Goal: Task Accomplishment & Management: Manage account settings

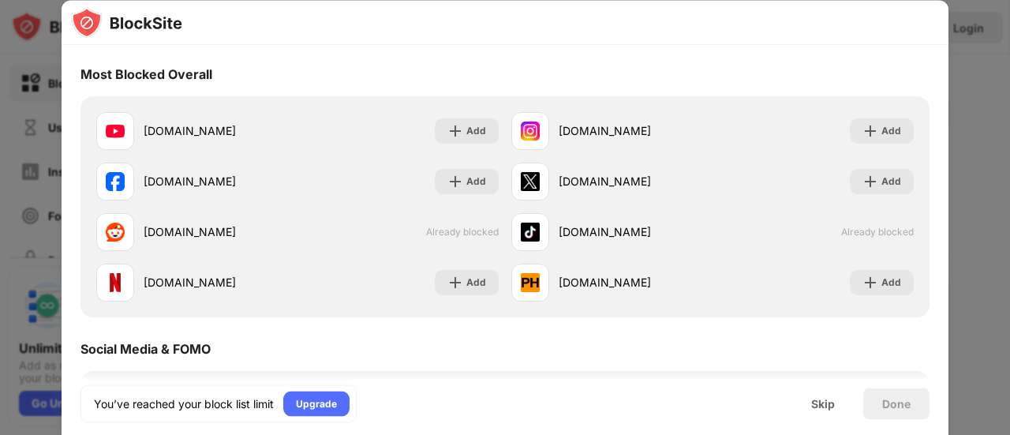
scroll to position [160, 0]
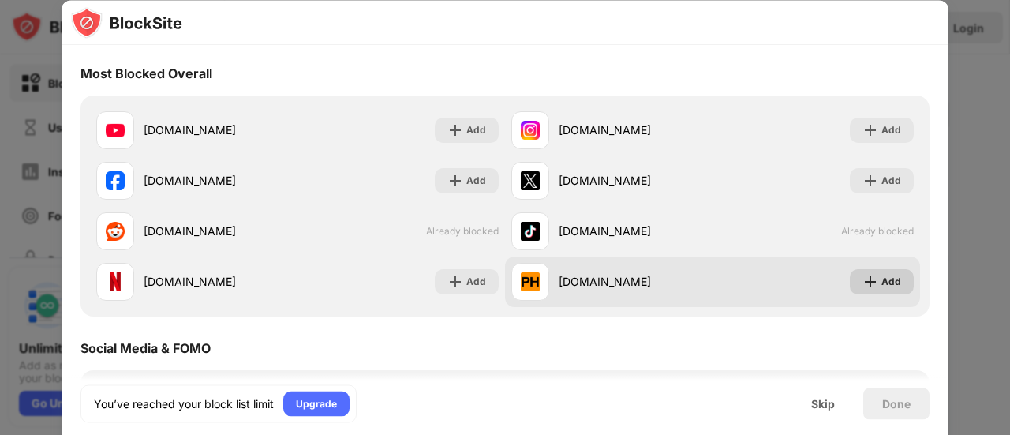
click at [881, 281] on div "Add" at bounding box center [891, 282] width 20 height 16
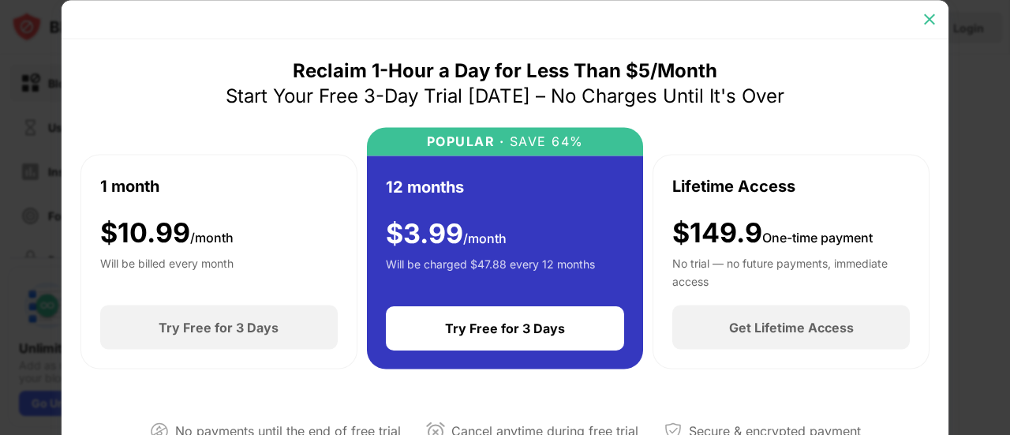
click at [926, 23] on img at bounding box center [930, 19] width 16 height 16
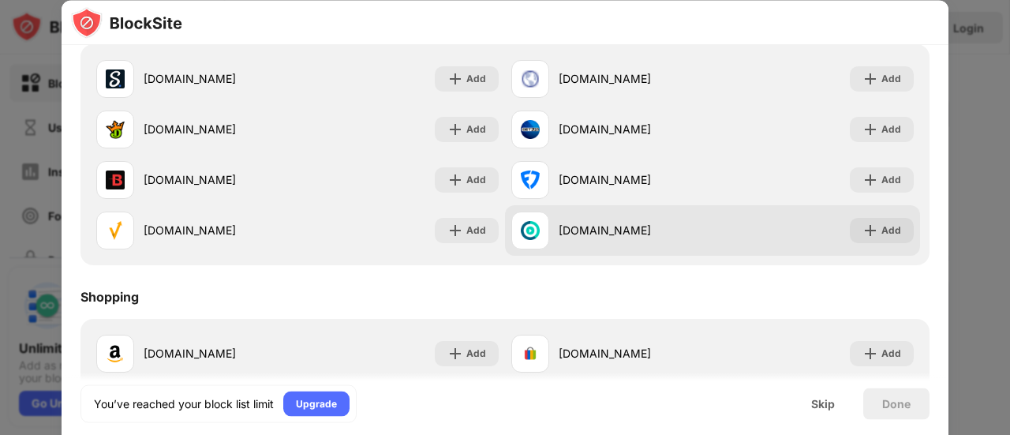
scroll to position [1698, 0]
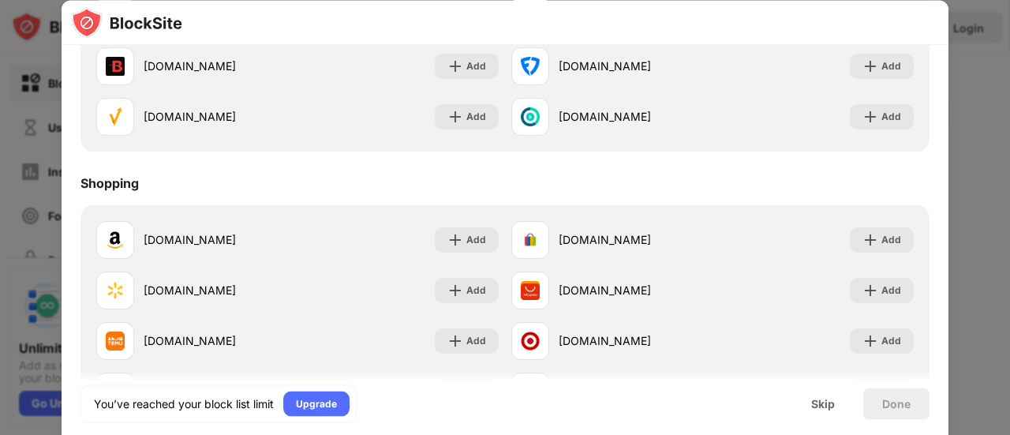
click at [999, 124] on div at bounding box center [505, 217] width 1010 height 435
